Goal: Entertainment & Leisure: Browse casually

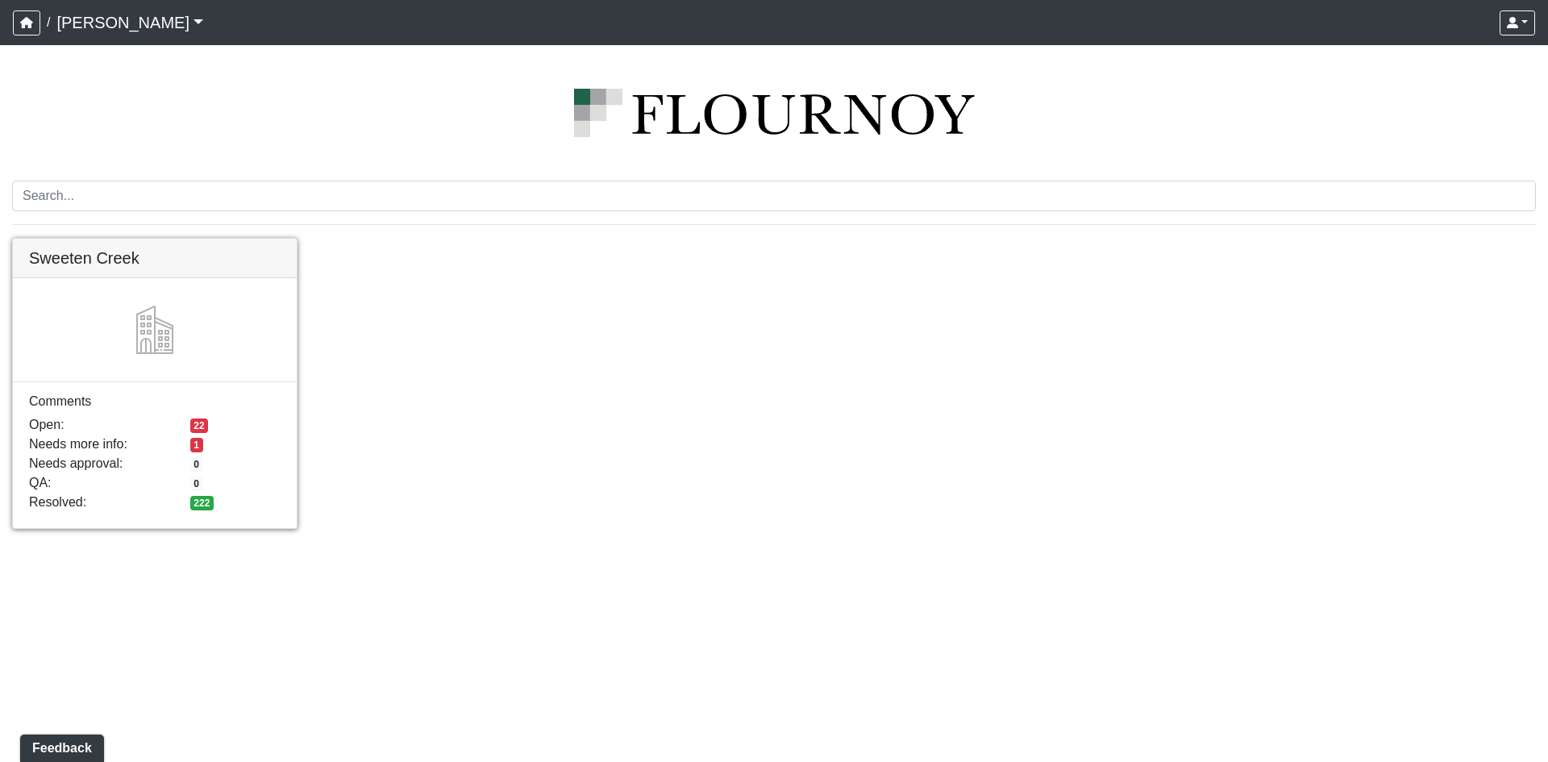
click at [123, 239] on link at bounding box center [155, 239] width 284 height 0
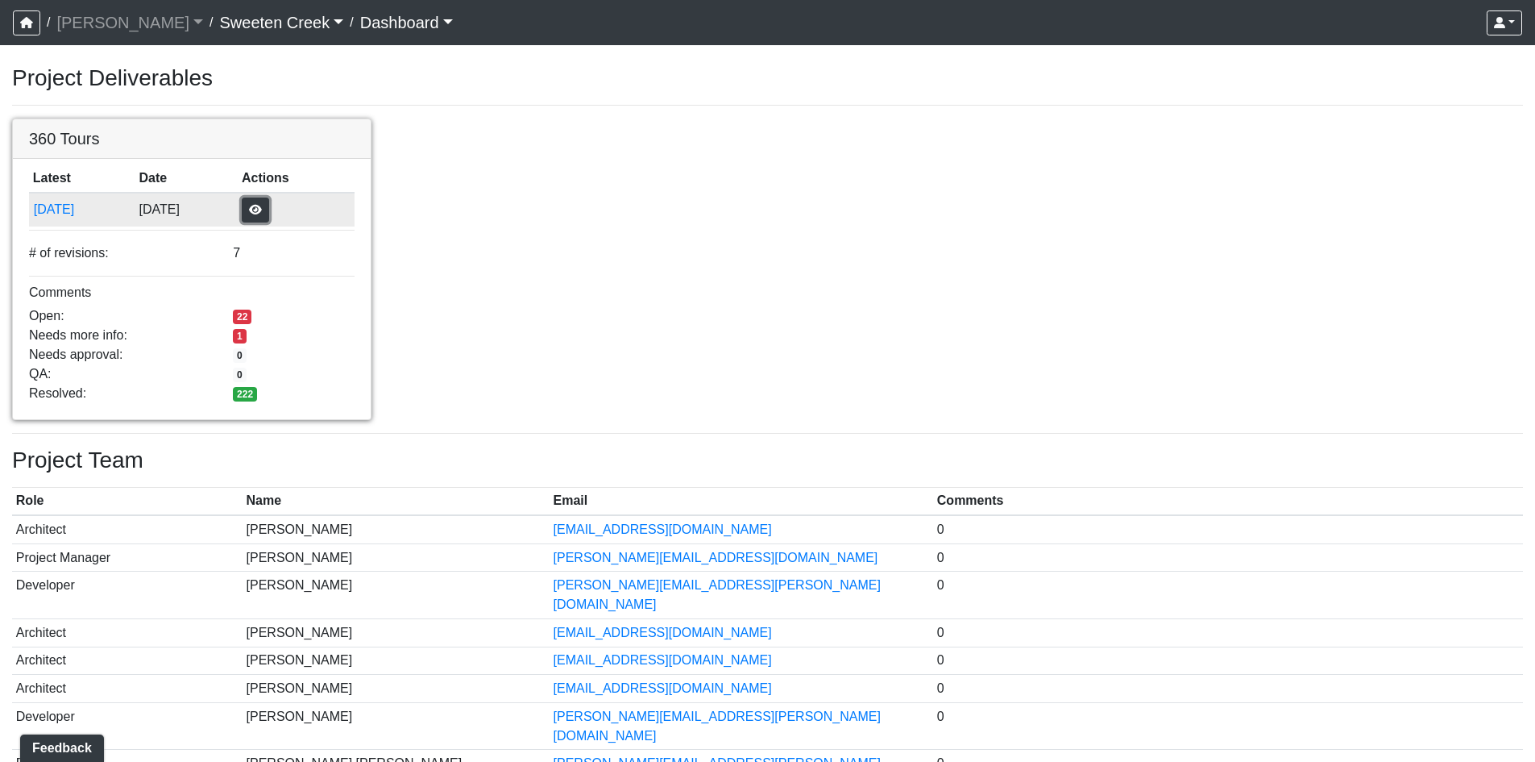
click at [269, 216] on button "button" at bounding box center [255, 209] width 27 height 25
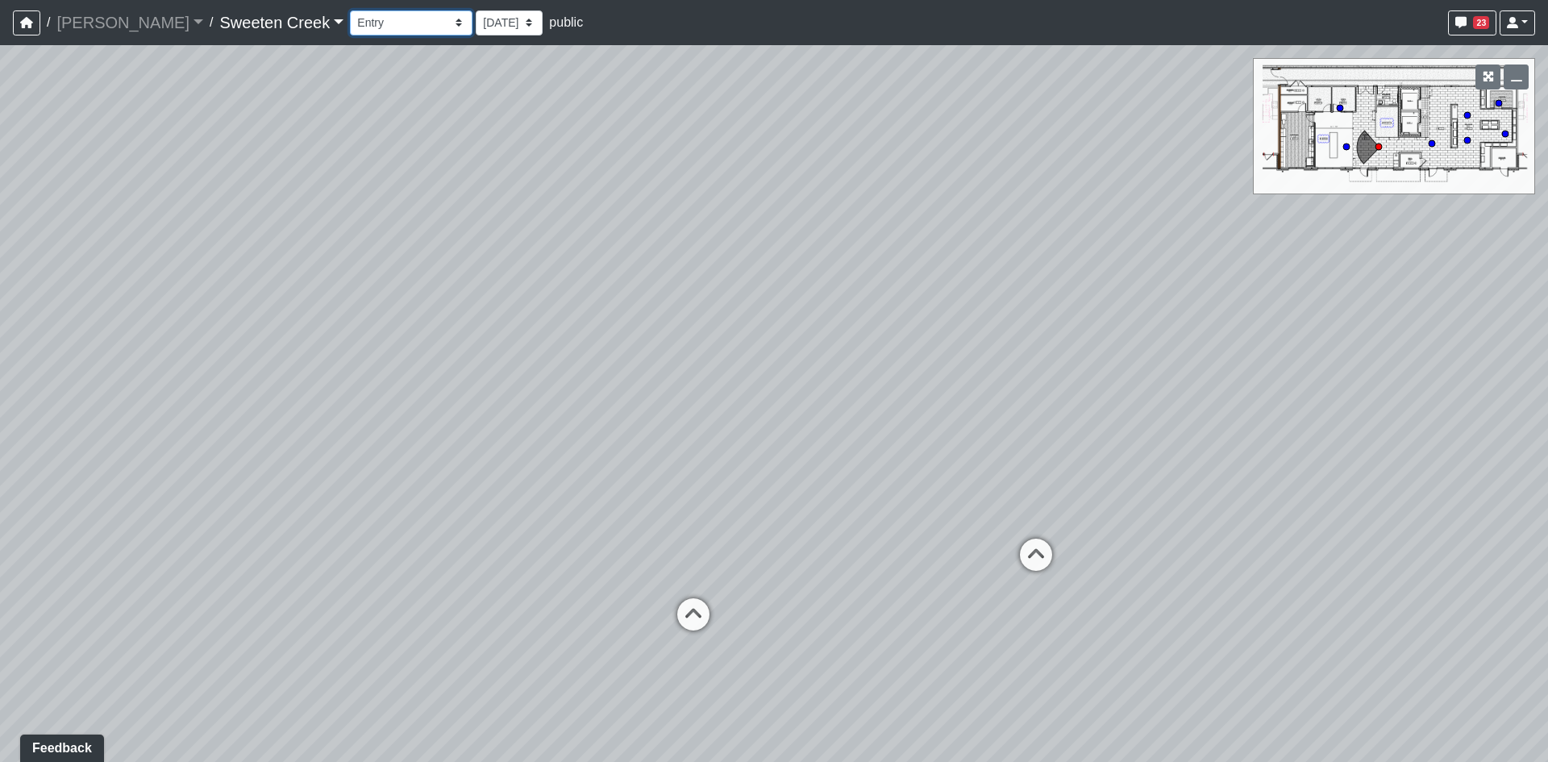
drag, startPoint x: 329, startPoint y: 19, endPoint x: 325, endPoint y: 35, distance: 15.8
click at [350, 19] on select "Bistro Fitness - Hobby Booth Seating Counter Dining Dining 2 Elevators Elevator…" at bounding box center [411, 22] width 123 height 25
click at [350, 10] on select "Bistro Fitness - Hobby Booth Seating Counter Dining Dining 2 Elevators Elevator…" at bounding box center [411, 22] width 123 height 25
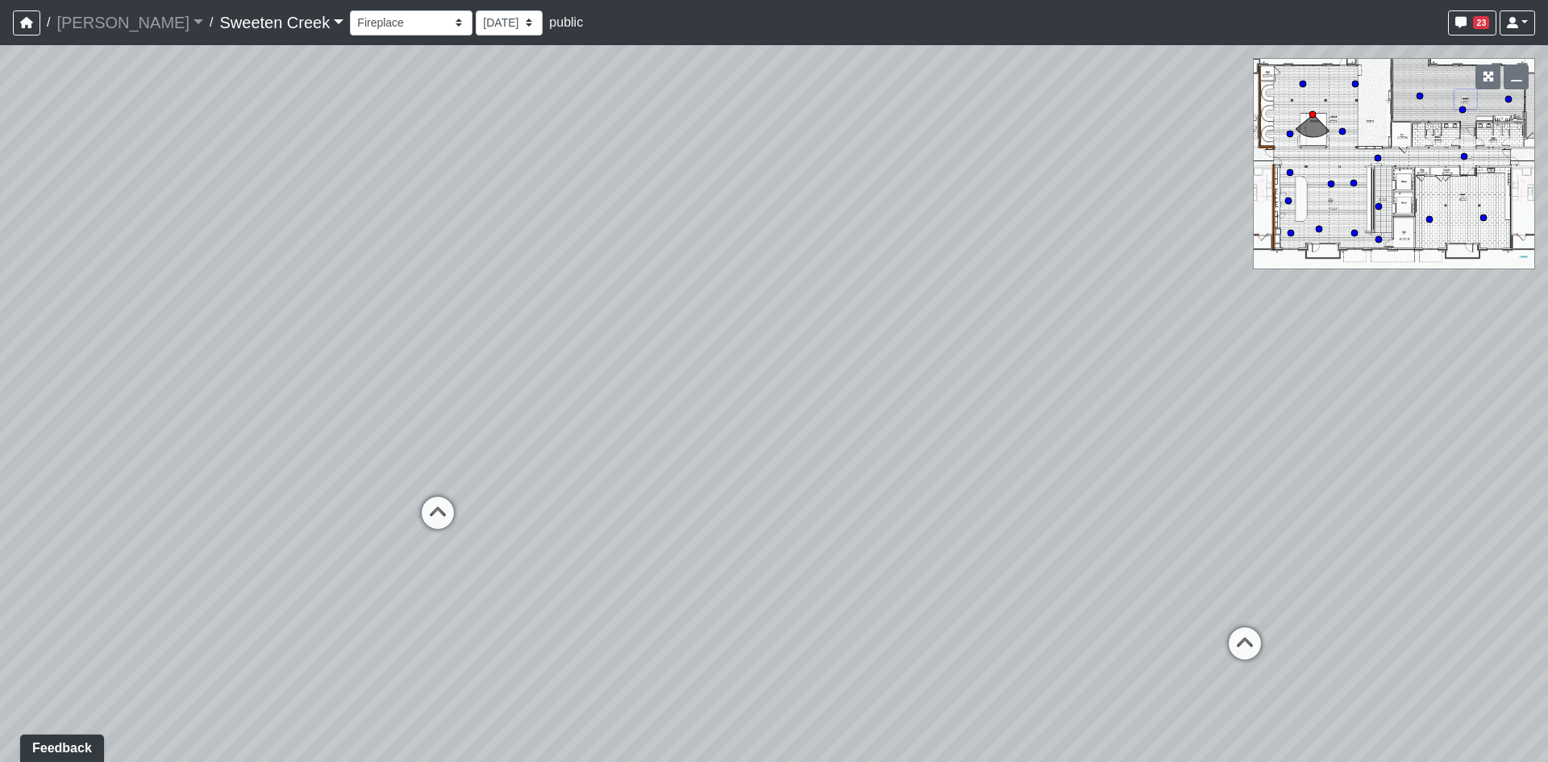
drag, startPoint x: 679, startPoint y: 425, endPoint x: 684, endPoint y: 434, distance: 10.8
click at [684, 434] on div "Loading... Office Loading... Reception Loading... Mailroom - Elevator Lobby Loa…" at bounding box center [774, 403] width 1548 height 717
drag, startPoint x: 630, startPoint y: 397, endPoint x: 780, endPoint y: 477, distance: 169.8
click at [780, 477] on div "Loading... Office Loading... Reception Loading... Mailroom - Elevator Lobby Loa…" at bounding box center [774, 403] width 1548 height 717
drag, startPoint x: 791, startPoint y: 553, endPoint x: 771, endPoint y: 430, distance: 124.0
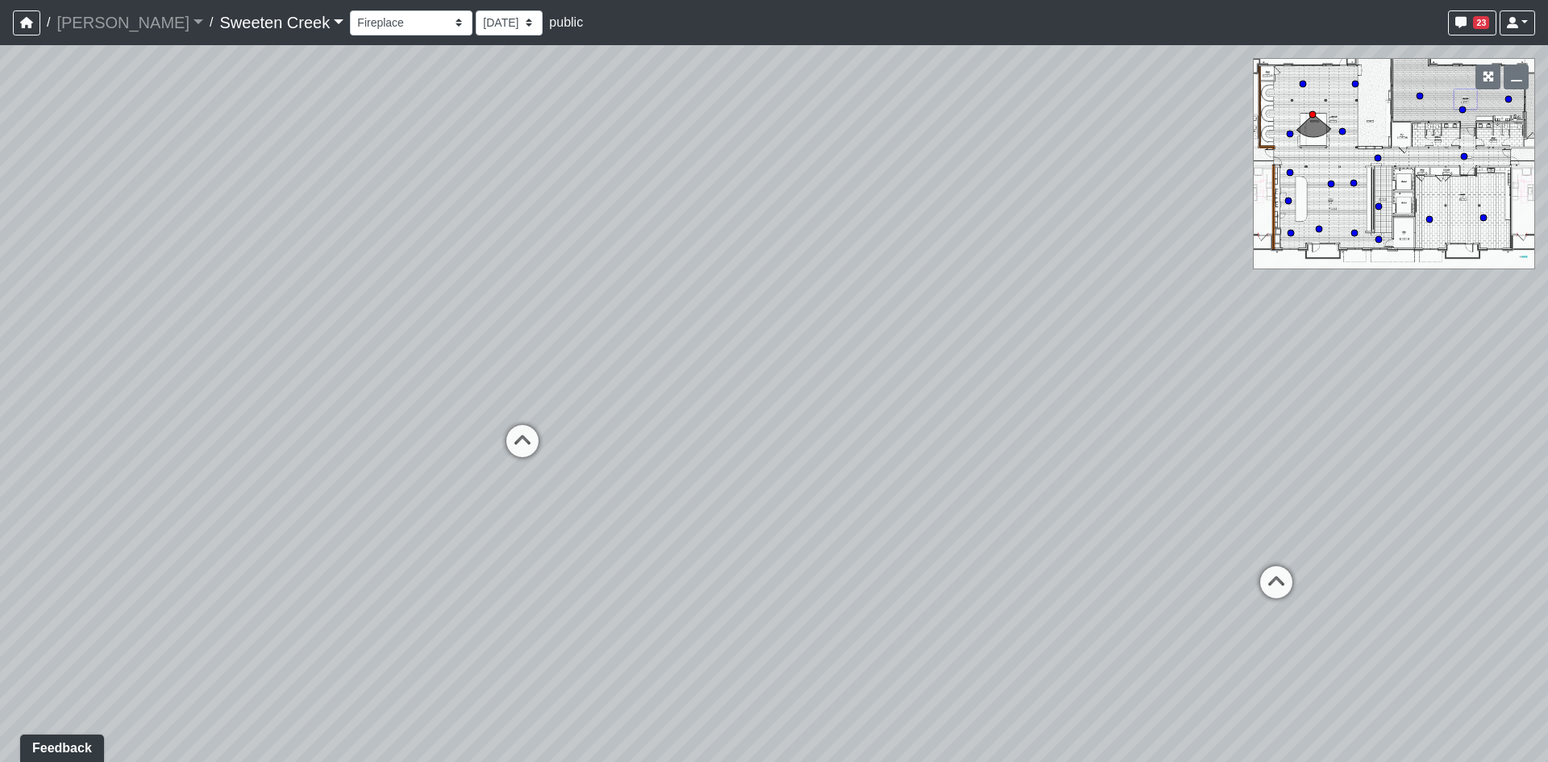
click at [771, 430] on div "Loading... Office Loading... Reception Loading... Mailroom - Elevator Lobby Loa…" at bounding box center [774, 403] width 1548 height 717
drag, startPoint x: 698, startPoint y: 335, endPoint x: 721, endPoint y: 419, distance: 87.8
click at [721, 418] on div "Loading... Office Loading... Reception Loading... Mailroom - Elevator Lobby Loa…" at bounding box center [774, 403] width 1548 height 717
click at [697, 396] on div "Loading... Office Loading... Reception Loading... Mailroom - Elevator Lobby Loa…" at bounding box center [774, 403] width 1548 height 717
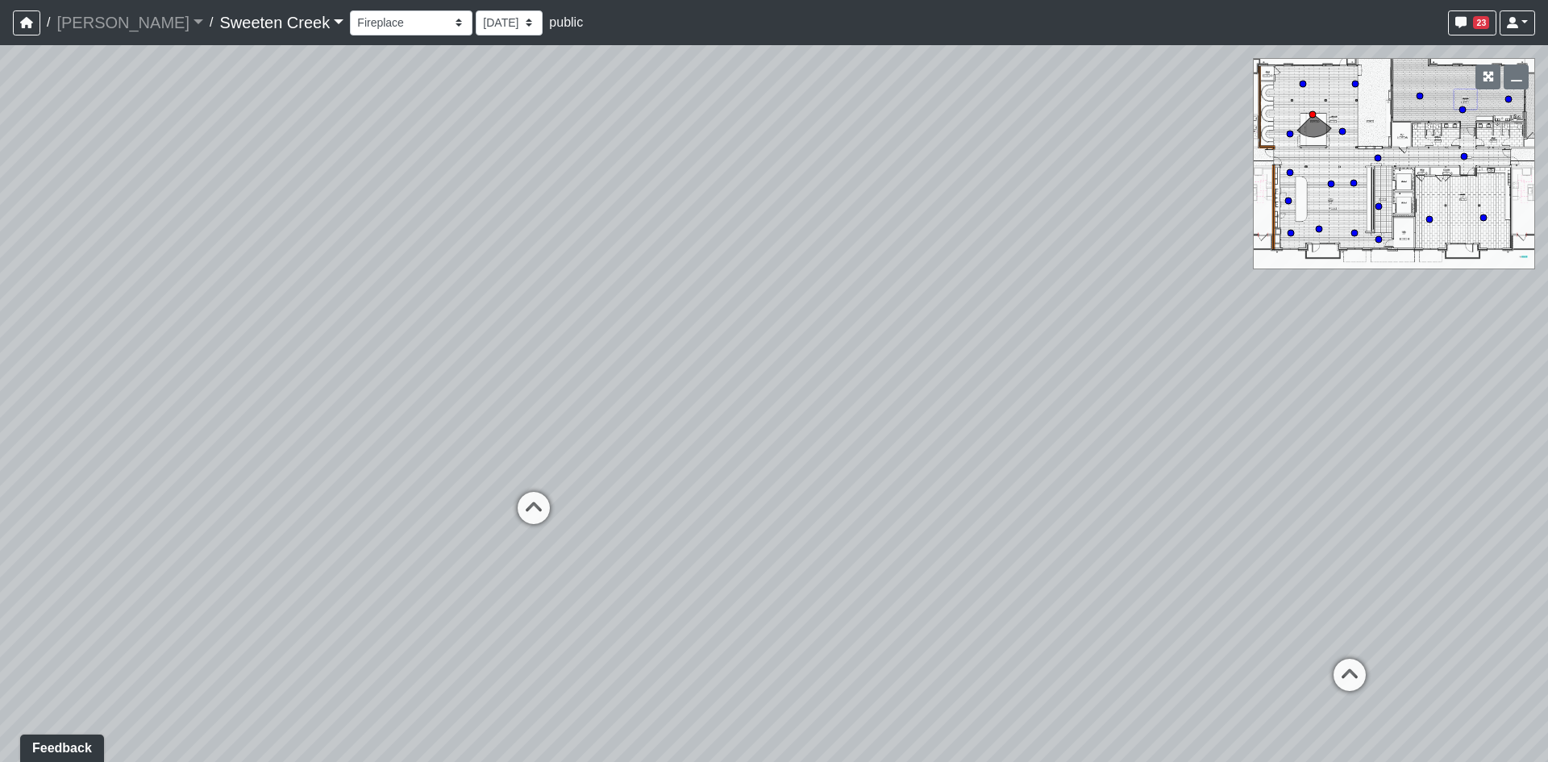
drag, startPoint x: 584, startPoint y: 396, endPoint x: 1113, endPoint y: 384, distance: 529.7
click at [1018, 388] on div "Loading... Office Loading... Reception Loading... Mailroom - Elevator Lobby Loa…" at bounding box center [774, 403] width 1548 height 717
click at [857, 333] on div "Loading... Office Loading... Reception Loading... Mailroom - Elevator Lobby Loa…" at bounding box center [774, 403] width 1548 height 717
click at [364, 27] on select "Bistro Fitness - Hobby Booth Seating Counter Dining Dining 2 Elevators Elevator…" at bounding box center [411, 22] width 123 height 25
click at [350, 10] on select "Bistro Fitness - Hobby Booth Seating Counter Dining Dining 2 Elevators Elevator…" at bounding box center [411, 22] width 123 height 25
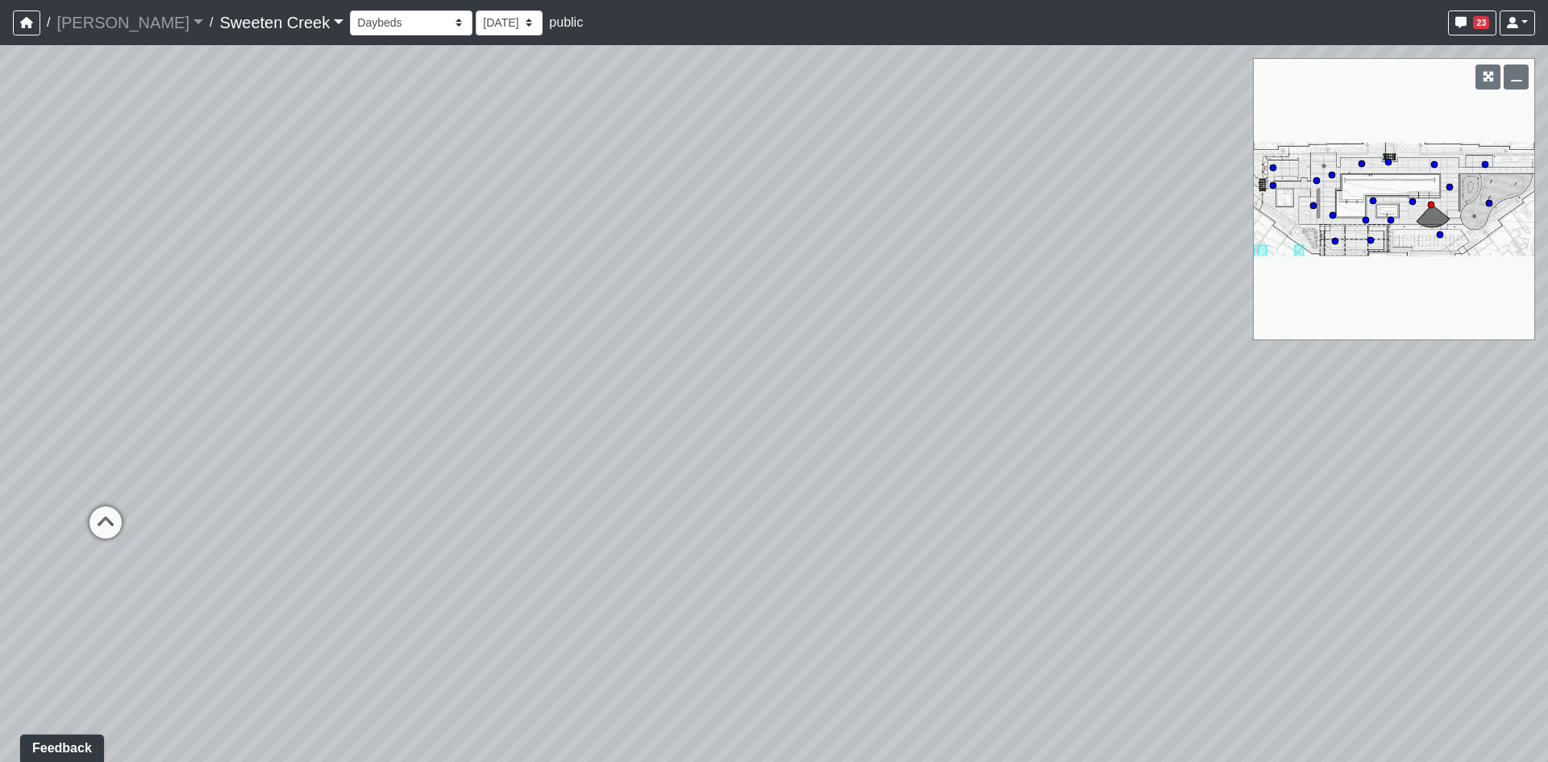
drag, startPoint x: 875, startPoint y: 380, endPoint x: 161, endPoint y: 286, distance: 720.3
click at [161, 286] on div "Loading... Office Loading... Reception Loading... Mailroom - Elevator Lobby Loa…" at bounding box center [774, 403] width 1548 height 717
drag, startPoint x: 306, startPoint y: 266, endPoint x: 262, endPoint y: 331, distance: 78.9
click at [262, 331] on div "Loading... Office Loading... Reception Loading... Mailroom - Elevator Lobby Loa…" at bounding box center [774, 403] width 1548 height 717
click at [756, 484] on icon at bounding box center [766, 492] width 48 height 48
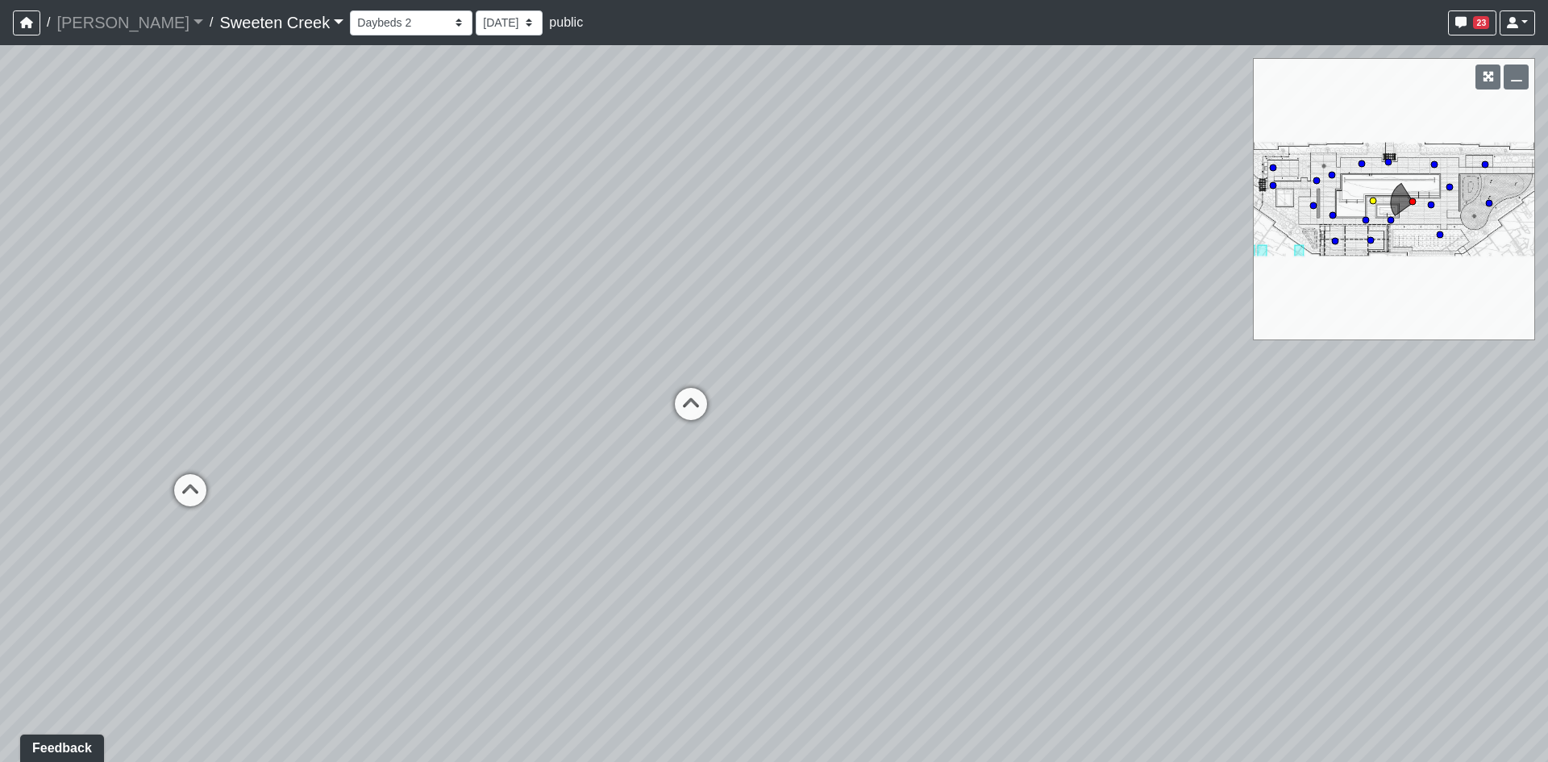
click at [700, 409] on icon at bounding box center [691, 412] width 48 height 48
select select "b2G6Y3sAvkHbVZ2hMbkXnS"
drag, startPoint x: 679, startPoint y: 369, endPoint x: 929, endPoint y: 311, distance: 255.7
click at [880, 335] on div "Loading... Office Loading... Reception Loading... Mailroom - Elevator Lobby Loa…" at bounding box center [774, 403] width 1548 height 717
drag, startPoint x: 779, startPoint y: 313, endPoint x: 866, endPoint y: 457, distance: 168.5
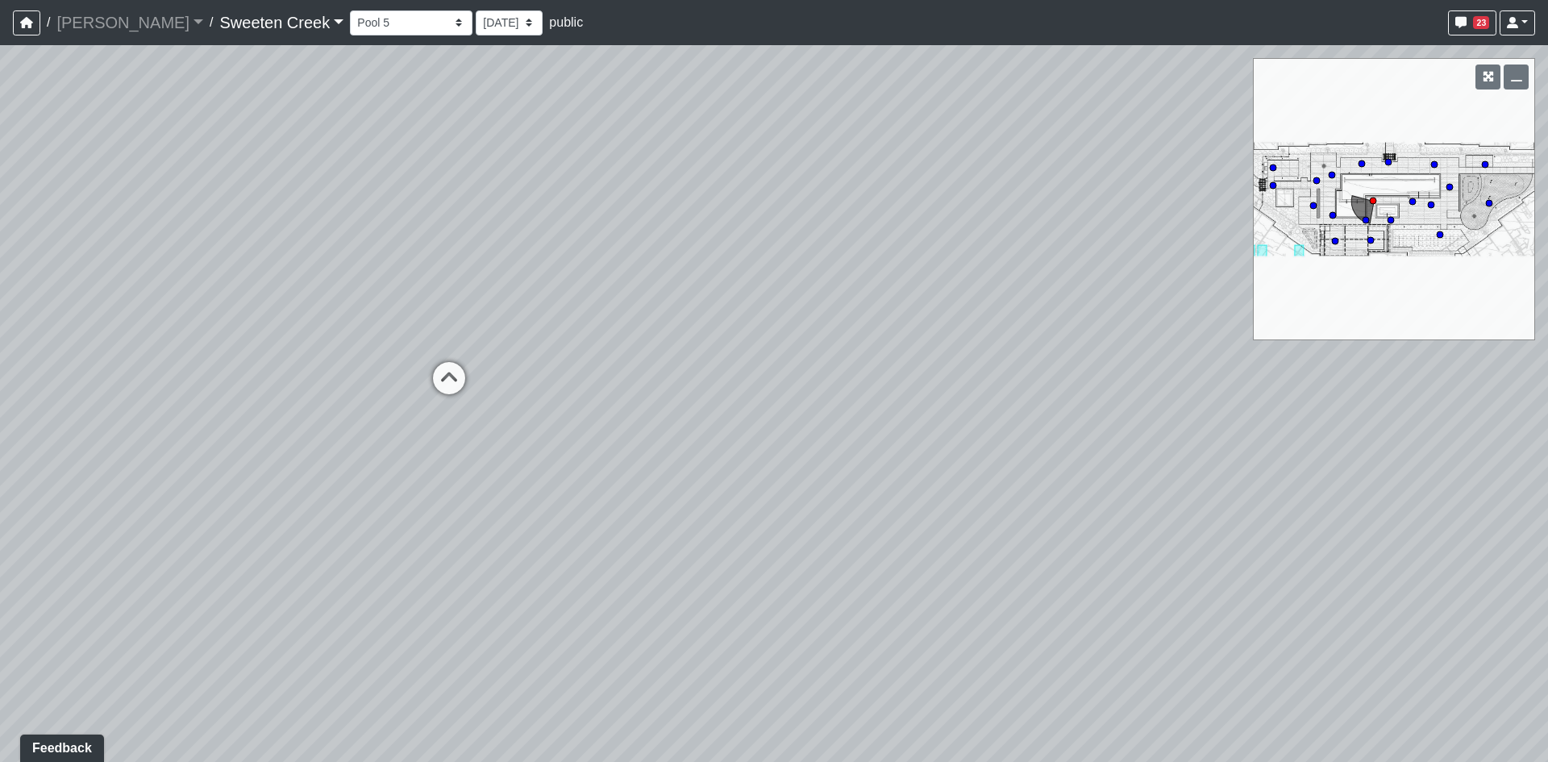
click at [870, 457] on div "Loading... Office Loading... Reception Loading... Mailroom - Elevator Lobby Loa…" at bounding box center [774, 403] width 1548 height 717
drag, startPoint x: 783, startPoint y: 451, endPoint x: 1006, endPoint y: 434, distance: 223.1
click at [1006, 434] on div "Loading... Office Loading... Reception Loading... Mailroom - Elevator Lobby Loa…" at bounding box center [774, 403] width 1548 height 717
drag, startPoint x: 454, startPoint y: 429, endPoint x: 640, endPoint y: 513, distance: 204.2
click at [640, 513] on div "Loading... Office Loading... Reception Loading... Mailroom - Elevator Lobby Loa…" at bounding box center [774, 403] width 1548 height 717
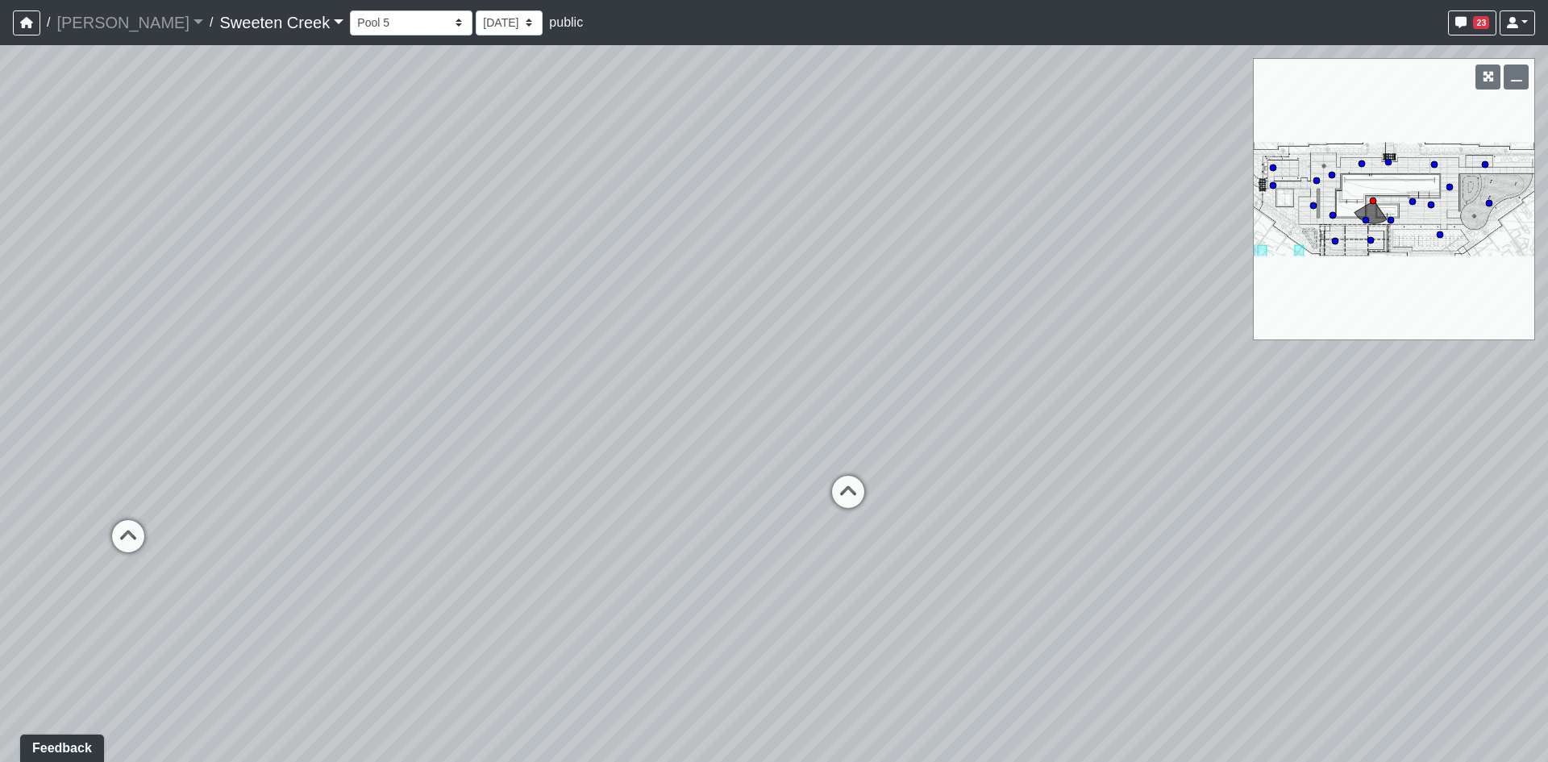
drag, startPoint x: 692, startPoint y: 615, endPoint x: 814, endPoint y: 563, distance: 132.5
click at [812, 563] on div "Loading... Office Loading... Reception Loading... Mailroom - Elevator Lobby Loa…" at bounding box center [774, 403] width 1548 height 717
